Goal: Task Accomplishment & Management: Use online tool/utility

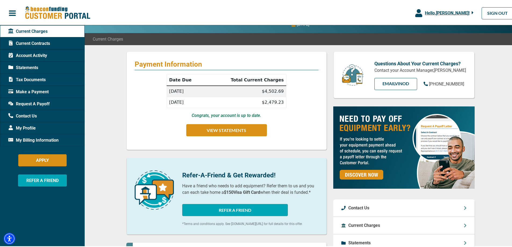
scroll to position [27, 0]
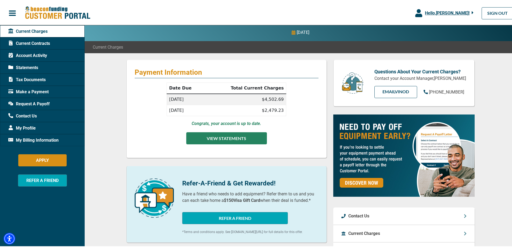
click at [229, 136] on button "VIEW STATEMENTS" at bounding box center [226, 137] width 81 height 12
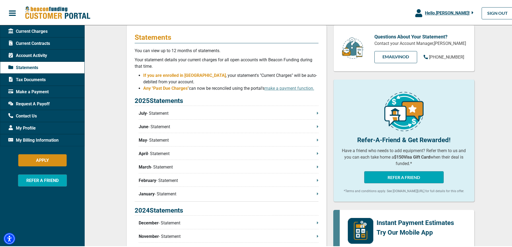
scroll to position [54, 0]
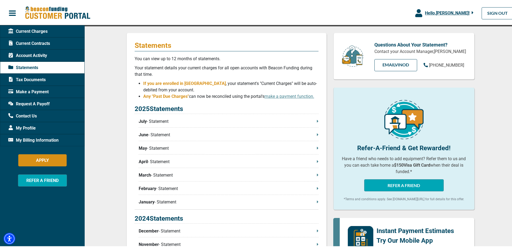
click at [160, 120] on p "July - Statement" at bounding box center [229, 120] width 180 height 6
click at [37, 103] on span "Request A Payoff" at bounding box center [28, 103] width 41 height 6
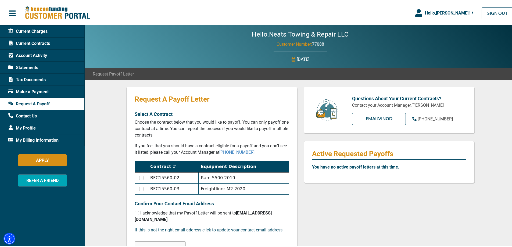
scroll to position [27, 0]
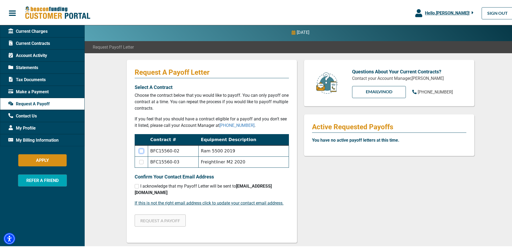
click at [140, 149] on input "checkbox" at bounding box center [141, 150] width 4 height 4
checkbox input "true"
click at [135, 185] on input "checkbox" at bounding box center [137, 185] width 4 height 4
checkbox input "true"
click at [164, 220] on button "REQUEST A PAYOFF" at bounding box center [160, 219] width 51 height 12
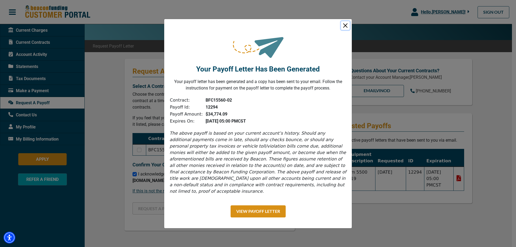
click at [345, 26] on button "Close" at bounding box center [345, 25] width 9 height 9
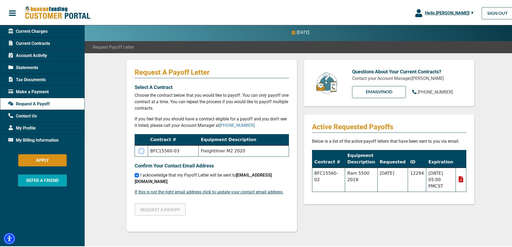
click at [141, 150] on input "checkbox" at bounding box center [141, 150] width 4 height 4
checkbox input "true"
click at [169, 209] on button "REQUEST A PAYOFF" at bounding box center [160, 208] width 51 height 12
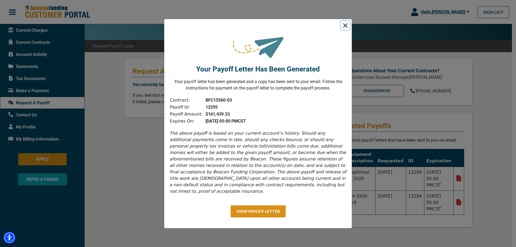
click at [347, 28] on button "Close" at bounding box center [345, 25] width 9 height 9
